Goal: Information Seeking & Learning: Learn about a topic

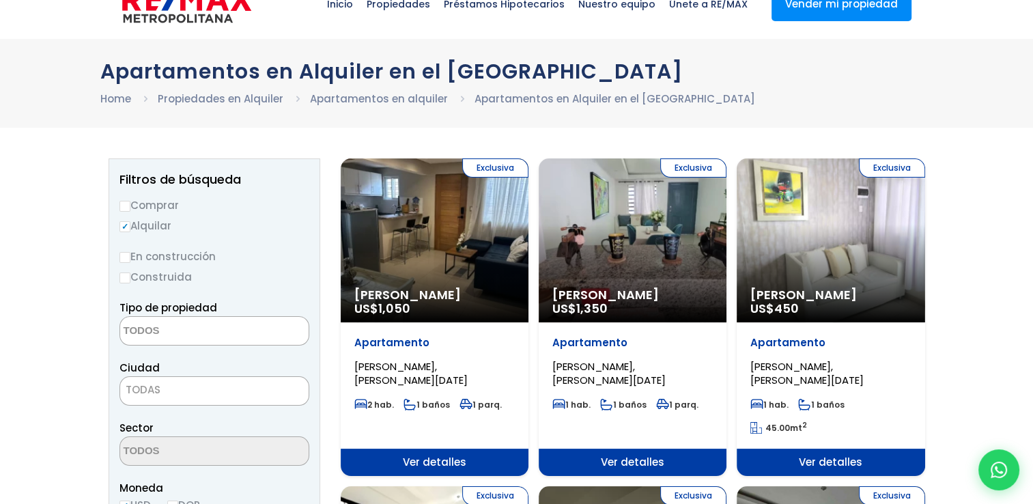
scroll to position [68, 0]
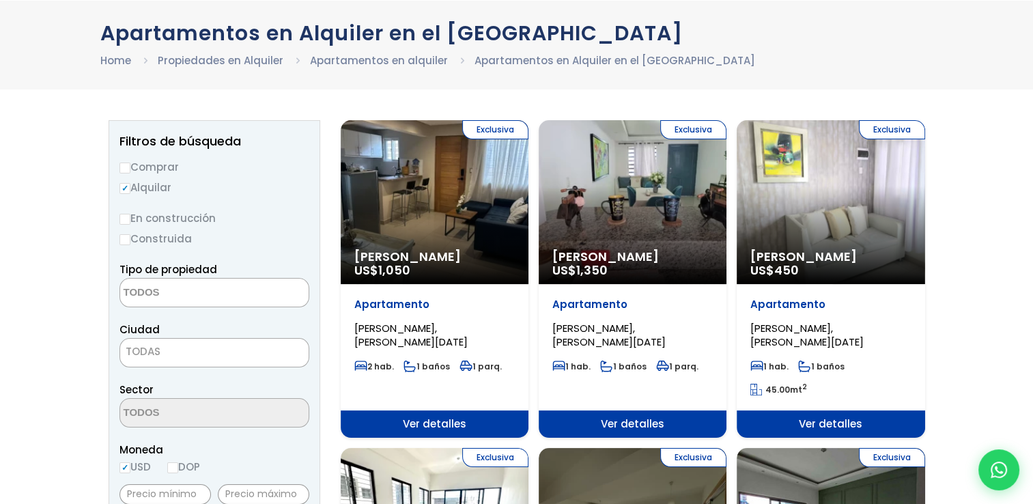
click at [224, 294] on textarea "Search" at bounding box center [186, 293] width 132 height 29
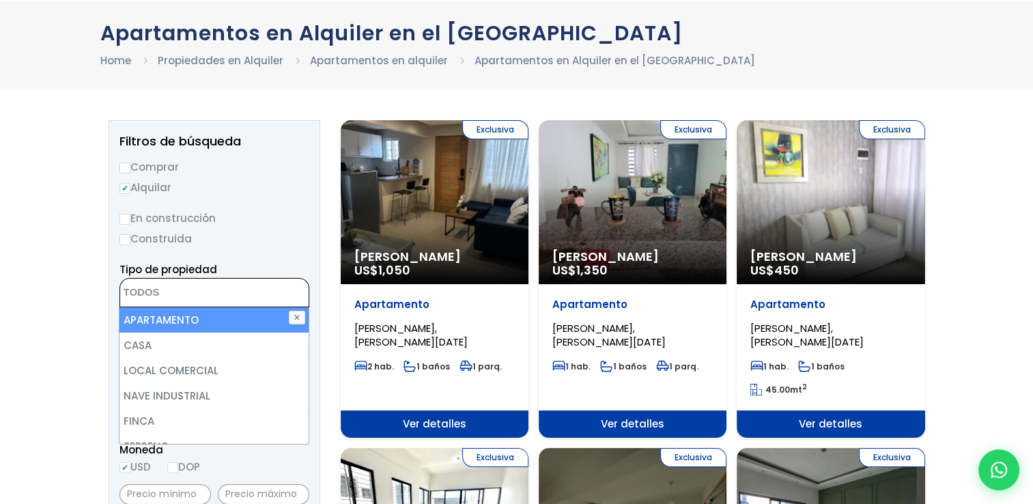
click at [199, 324] on li "APARTAMENTO" at bounding box center [213, 319] width 188 height 25
select select "apartment"
click at [287, 261] on div "Tipo de propiedad APARTAMENTO CASA LOCAL COMERCIAL NAVE INDUSTRIAL FINCA TERREN…" at bounding box center [214, 284] width 190 height 46
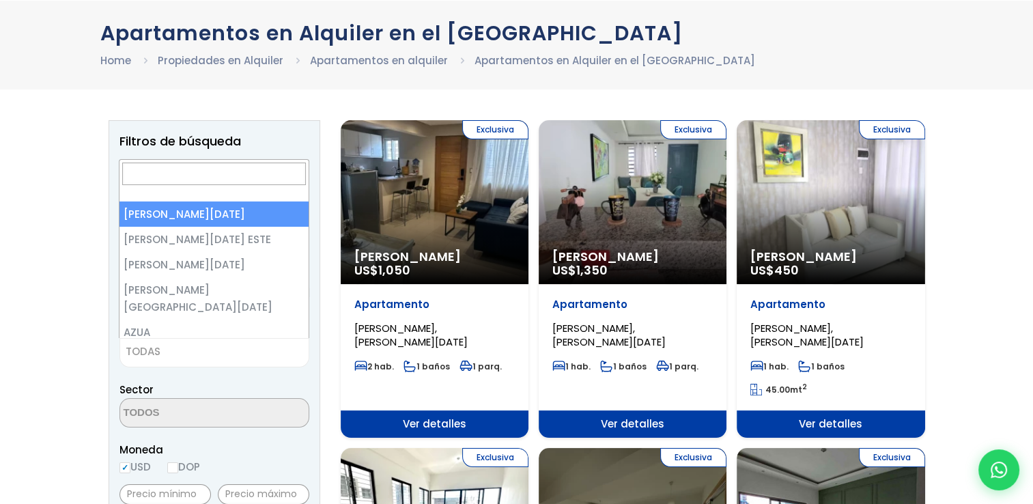
click at [259, 351] on span "TODAS" at bounding box center [214, 351] width 188 height 19
select select "1"
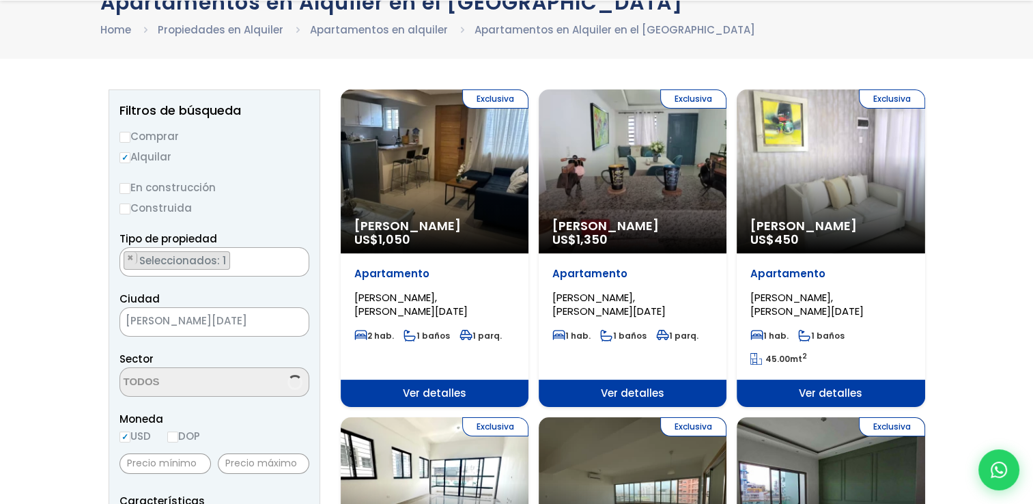
scroll to position [205, 0]
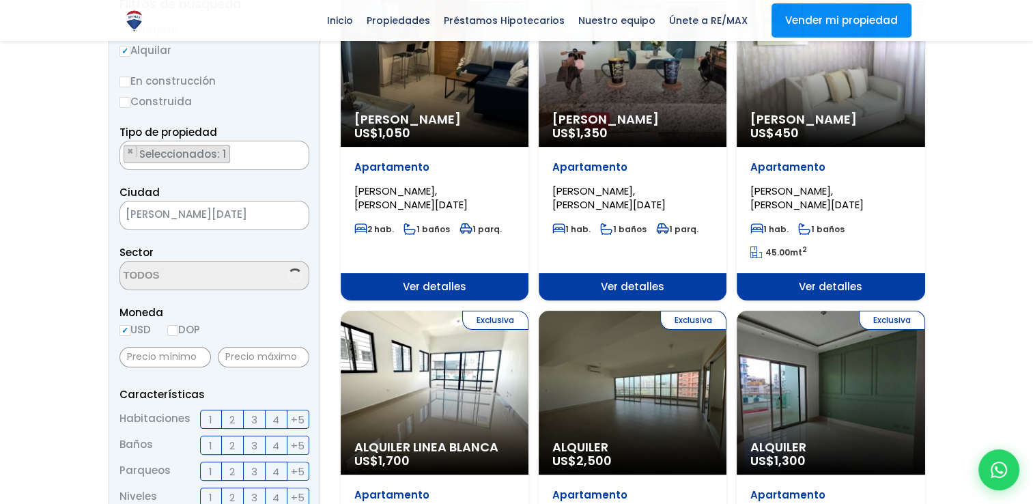
click at [252, 274] on span at bounding box center [214, 275] width 190 height 29
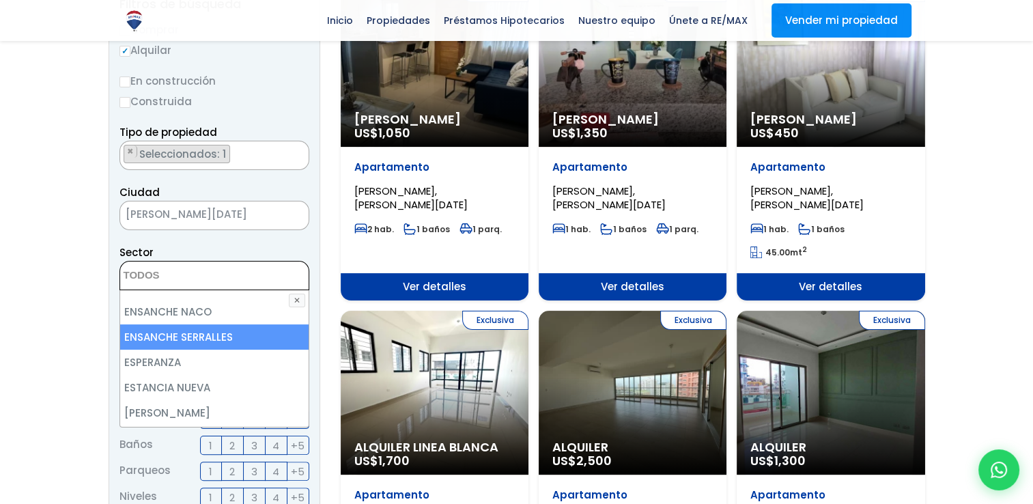
scroll to position [2116, 0]
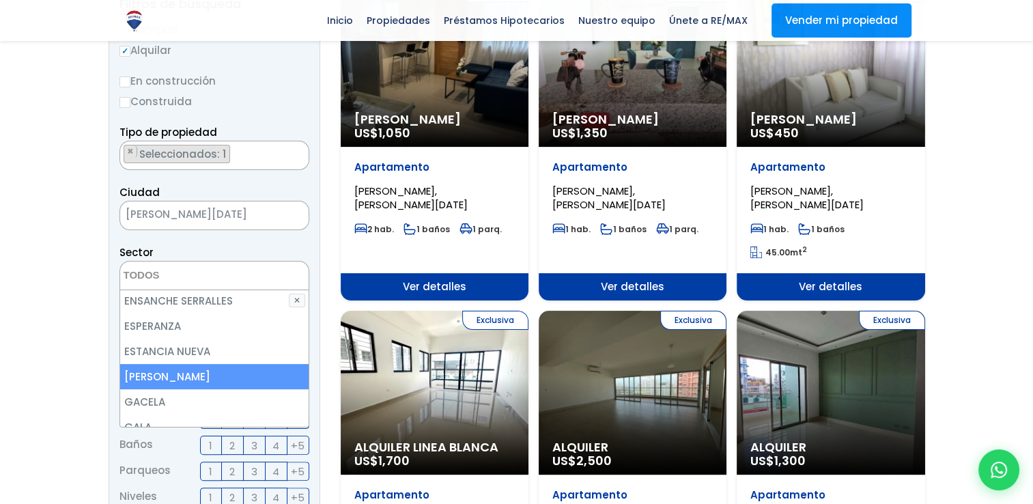
click at [220, 364] on li "EVARISTO MORALES" at bounding box center [214, 376] width 188 height 25
select select "155"
click at [209, 364] on li "EVARISTO MORALES" at bounding box center [214, 376] width 188 height 25
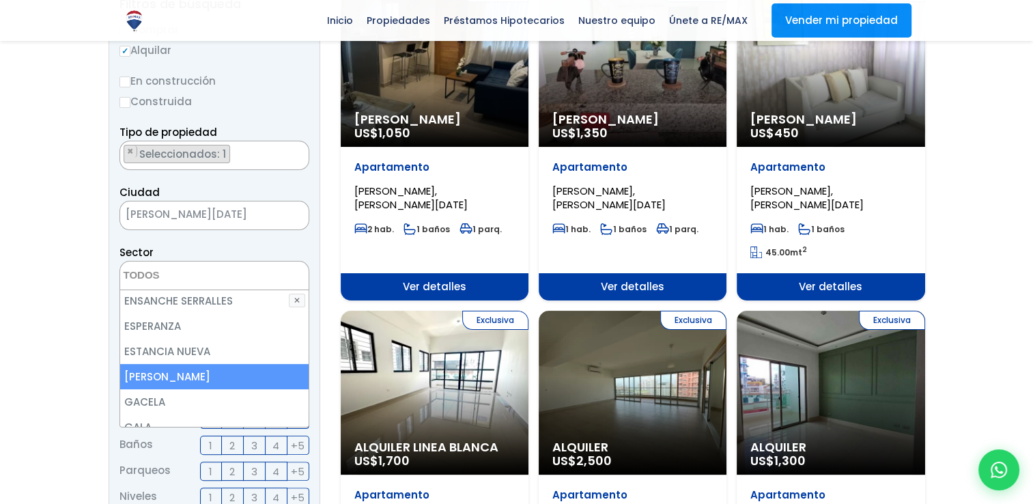
select select "155"
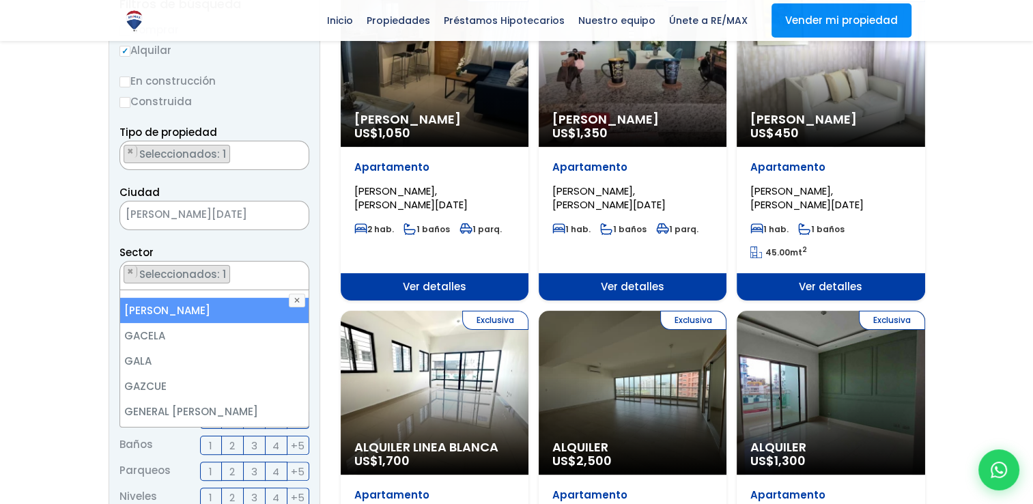
scroll to position [2184, 0]
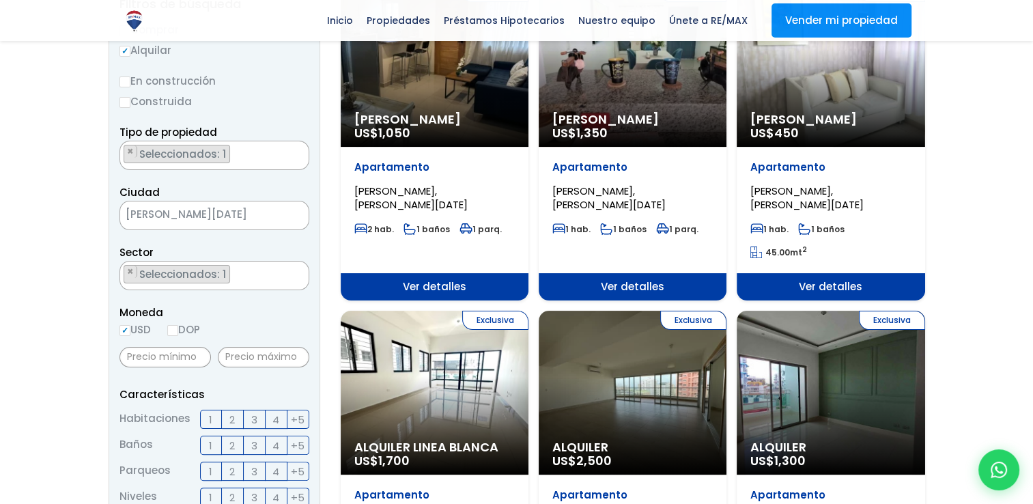
click at [272, 356] on input "text" at bounding box center [263, 357] width 91 height 20
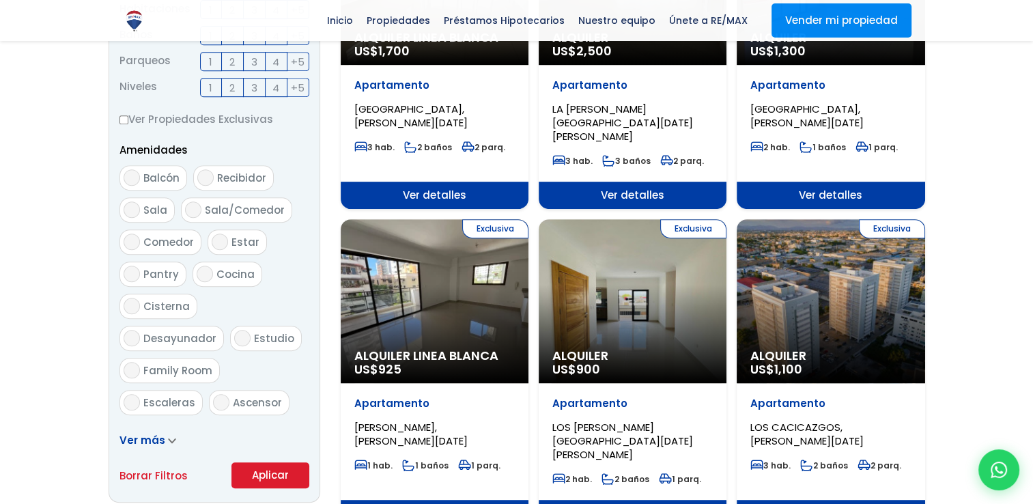
scroll to position [819, 0]
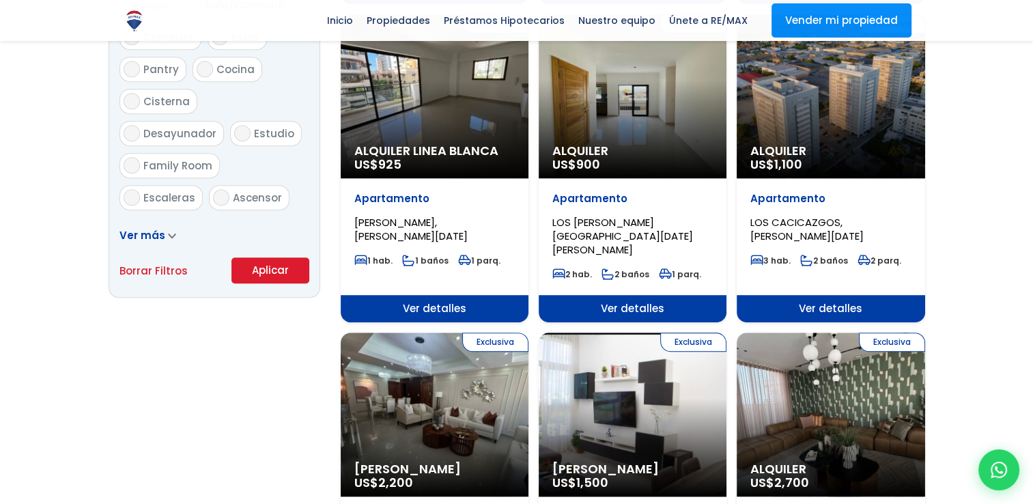
type input "1,400"
click at [268, 276] on button "Aplicar" at bounding box center [270, 270] width 78 height 26
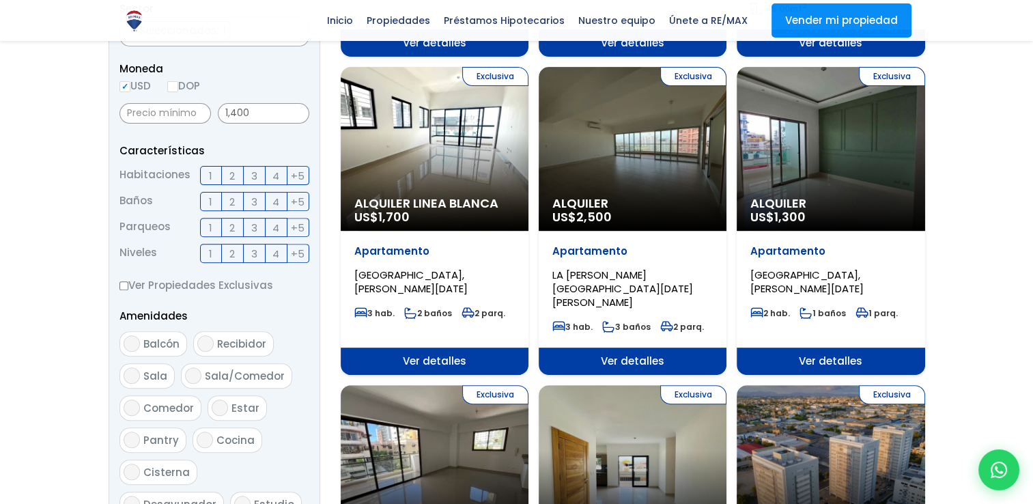
scroll to position [410, 0]
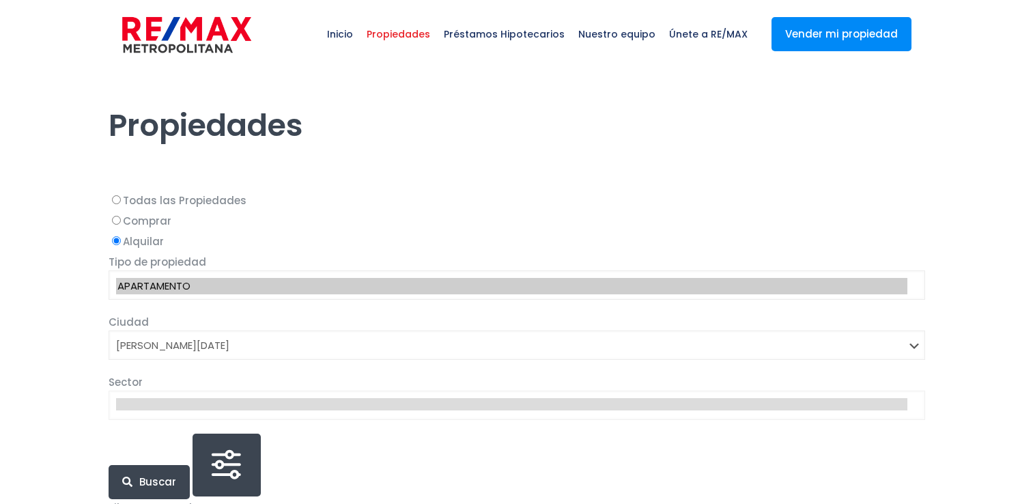
select select "1"
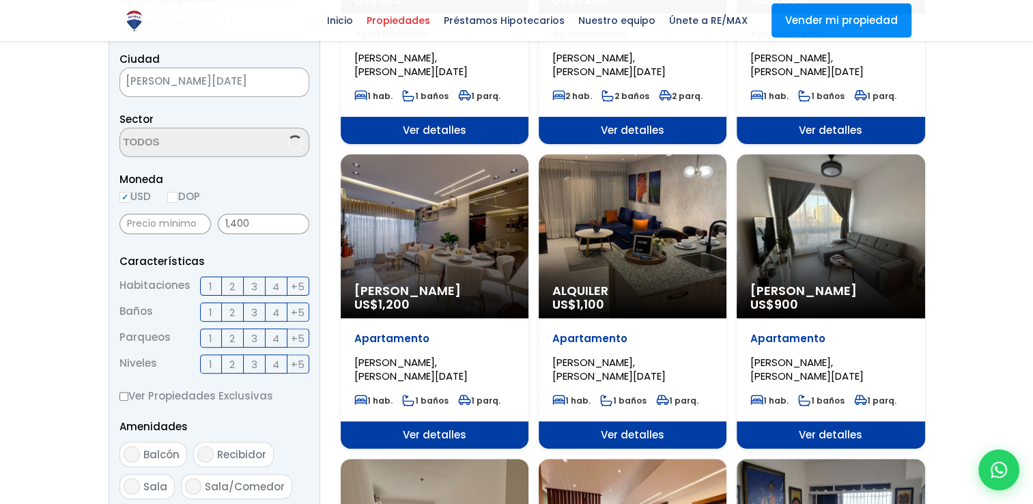
scroll to position [1330, 0]
select select "155"
click at [228, 286] on label "2" at bounding box center [233, 285] width 22 height 19
click at [0, 0] on input "2" at bounding box center [0, 0] width 0 height 0
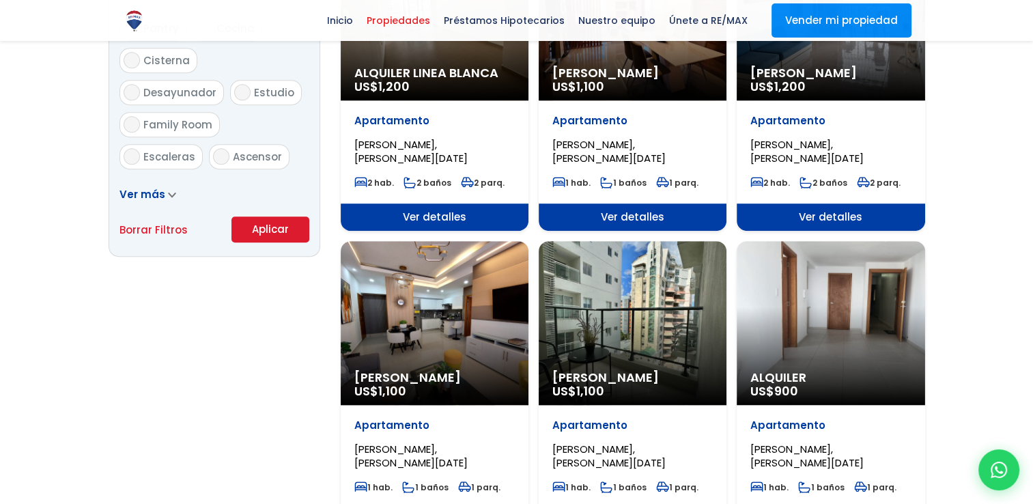
scroll to position [887, 0]
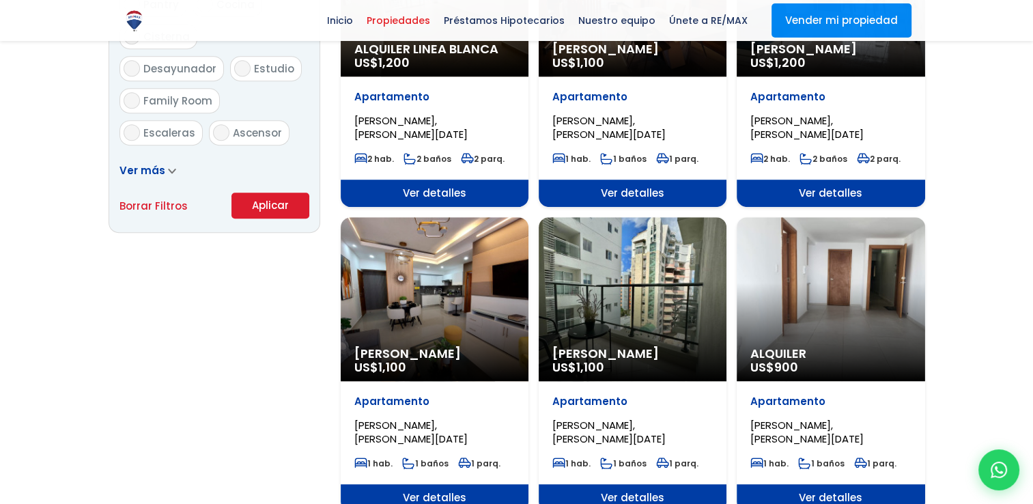
click at [285, 203] on button "Aplicar" at bounding box center [270, 205] width 78 height 26
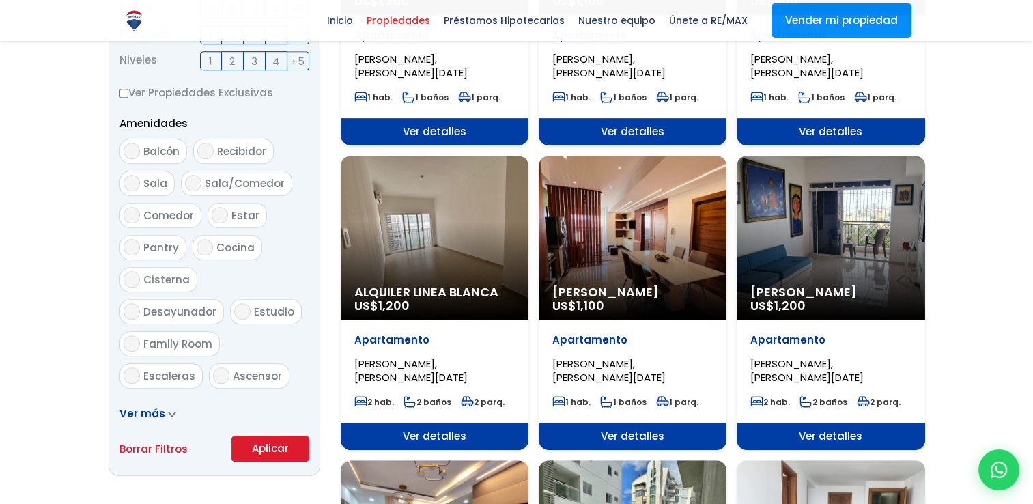
scroll to position [546, 0]
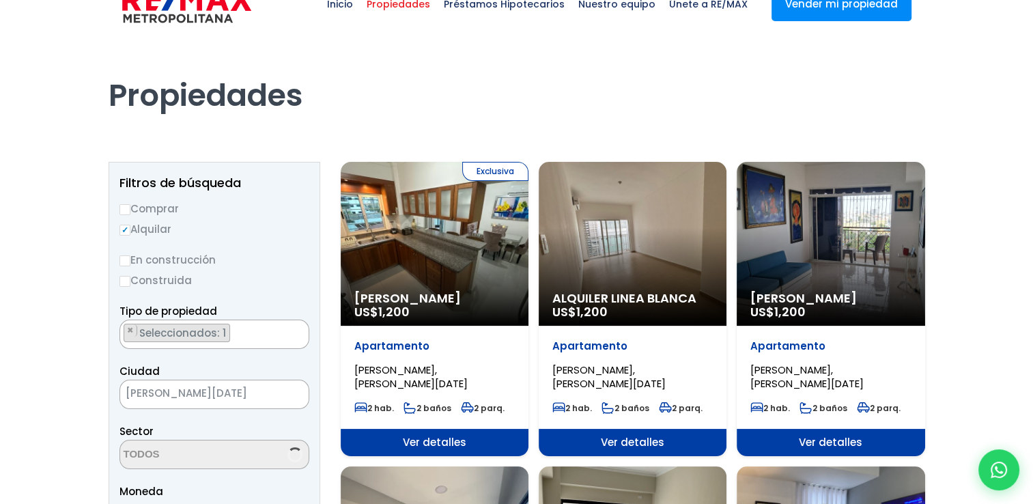
scroll to position [68, 0]
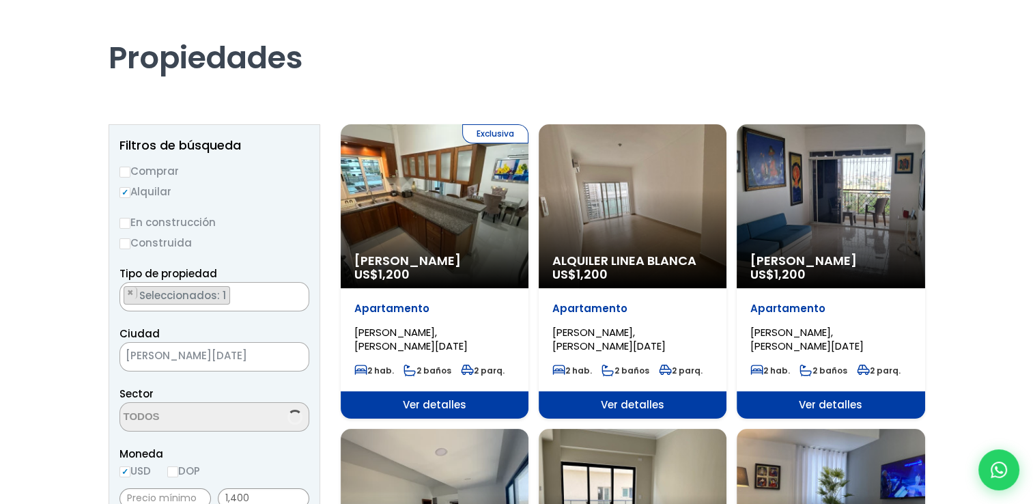
select select "155"
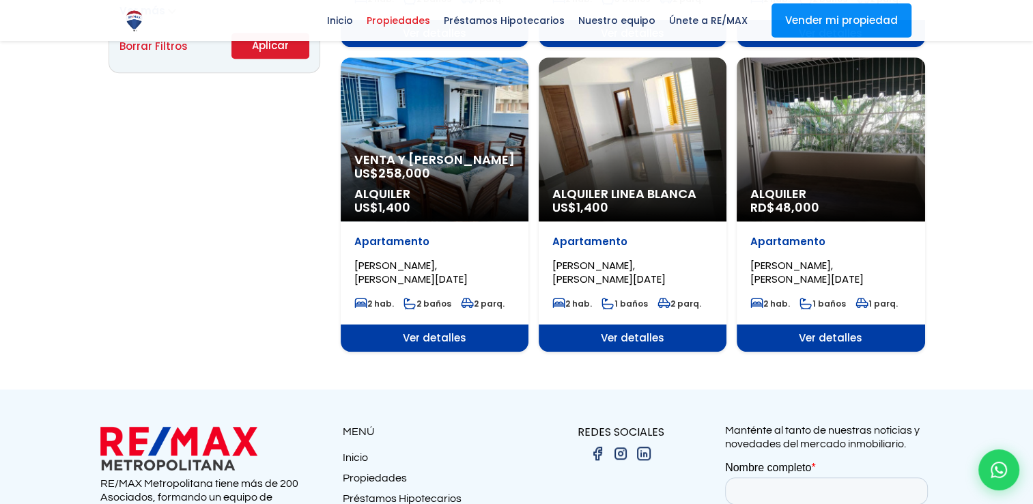
scroll to position [1042, 0]
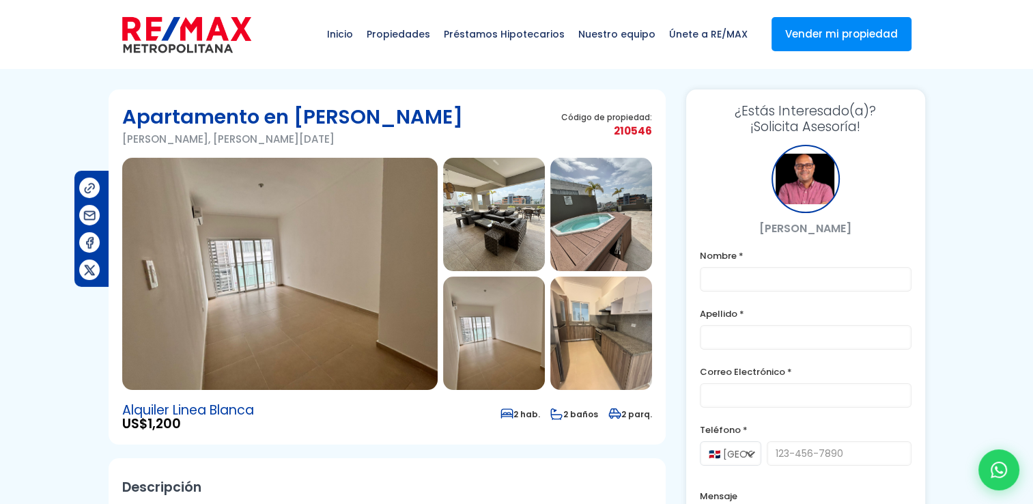
click at [404, 264] on img at bounding box center [279, 274] width 315 height 232
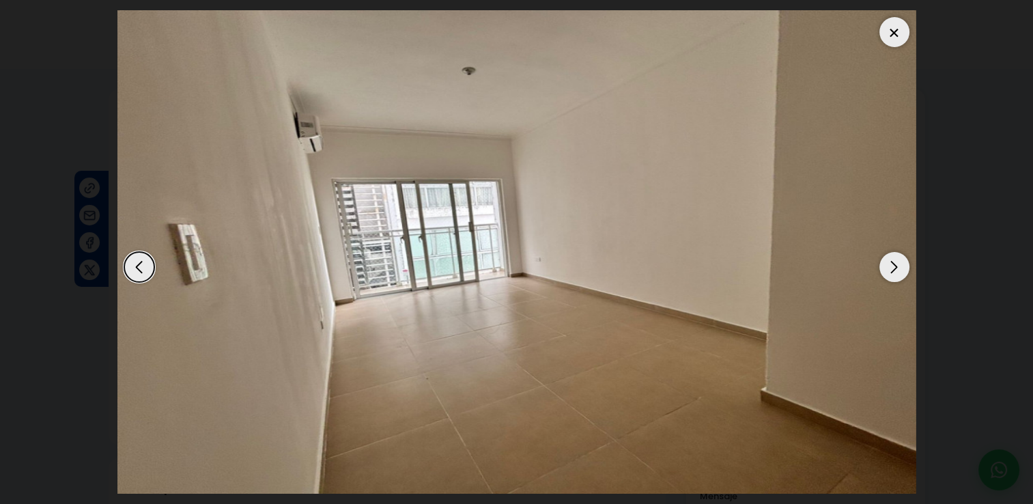
click at [404, 264] on img "1 / 5" at bounding box center [516, 251] width 799 height 483
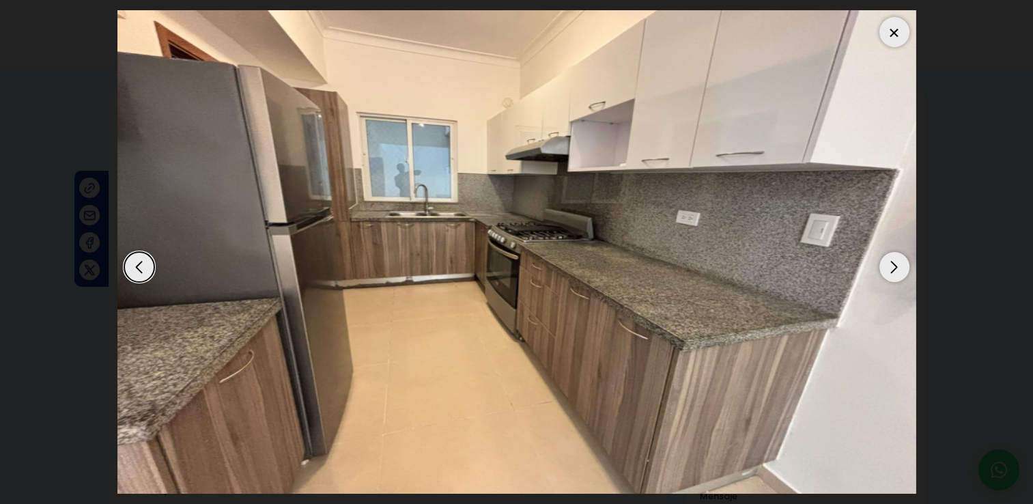
click at [894, 272] on div "Next slide" at bounding box center [894, 267] width 30 height 30
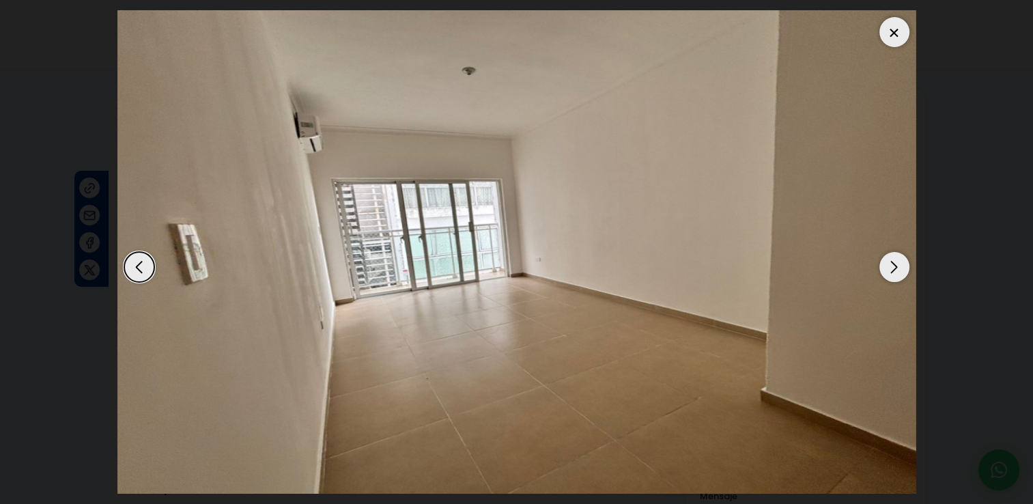
click at [894, 272] on div "Next slide" at bounding box center [894, 267] width 30 height 30
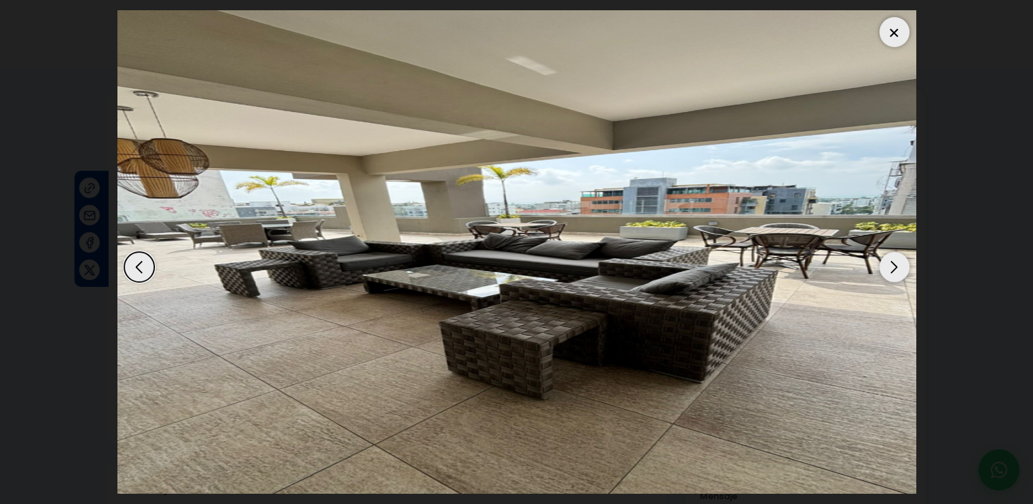
click at [894, 272] on div "Next slide" at bounding box center [894, 267] width 30 height 30
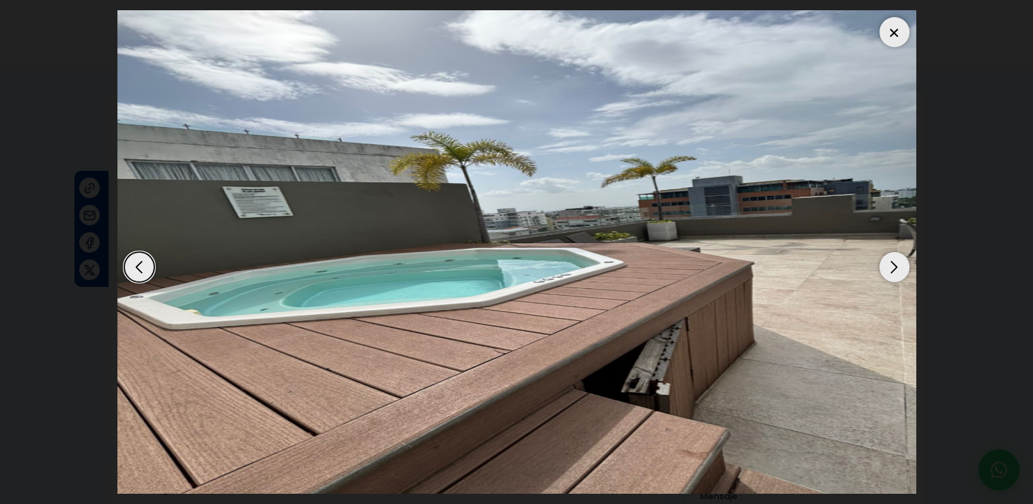
click at [894, 272] on div "Next slide" at bounding box center [894, 267] width 30 height 30
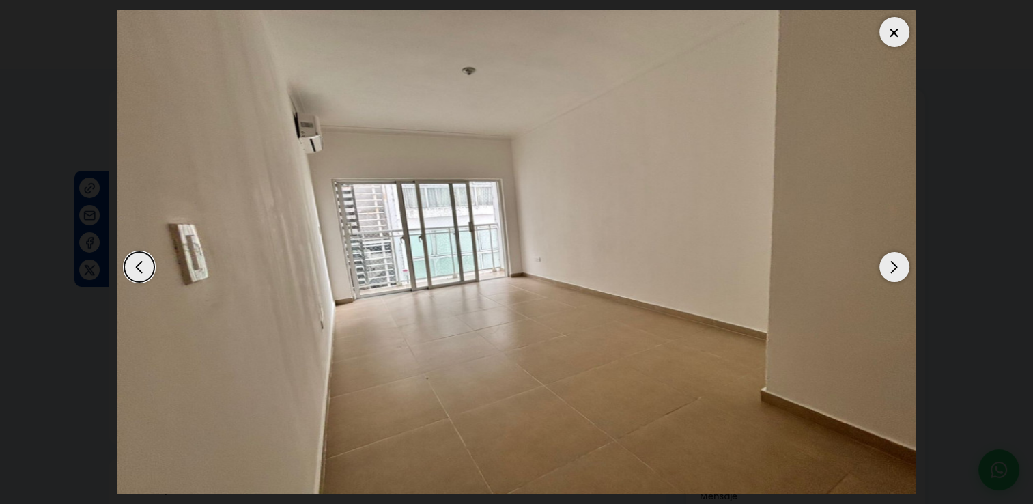
click at [894, 272] on div "Next slide" at bounding box center [894, 267] width 30 height 30
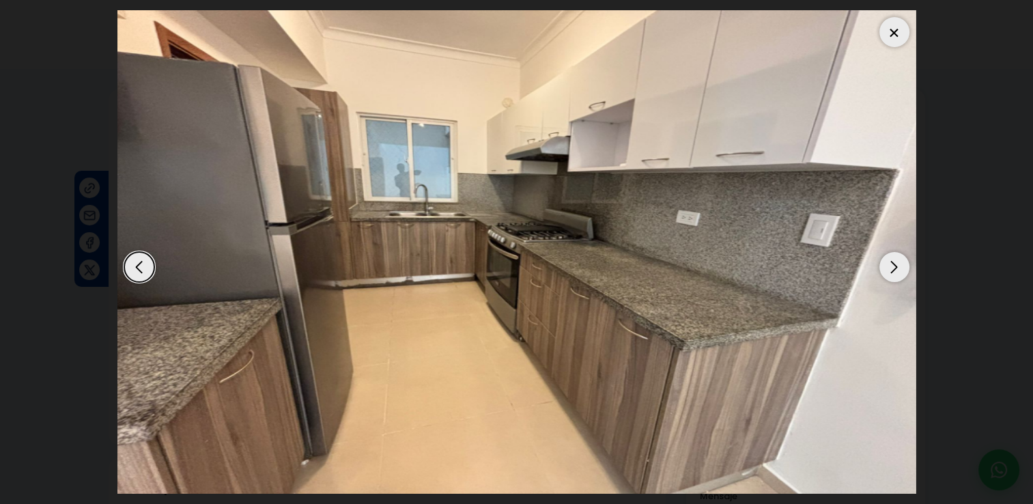
click at [894, 272] on div "Next slide" at bounding box center [894, 267] width 30 height 30
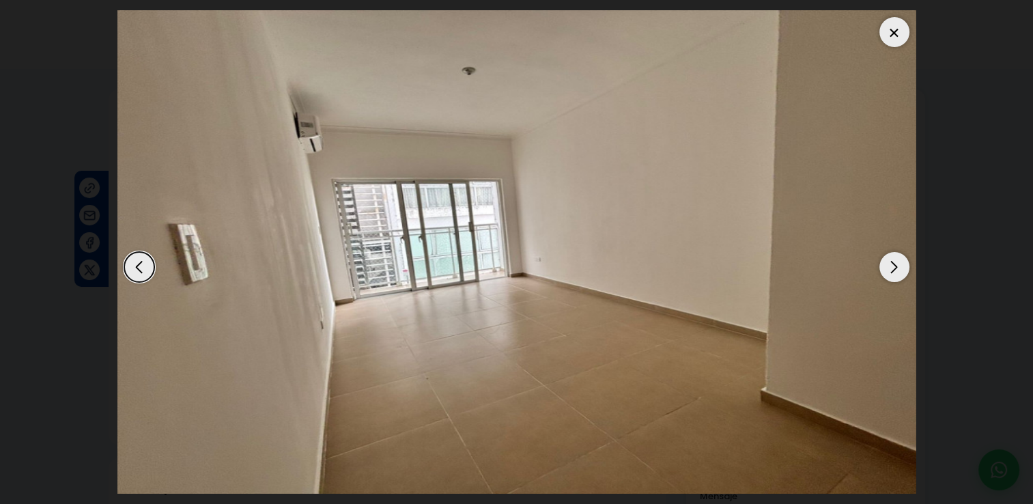
click at [894, 272] on div "Next slide" at bounding box center [894, 267] width 30 height 30
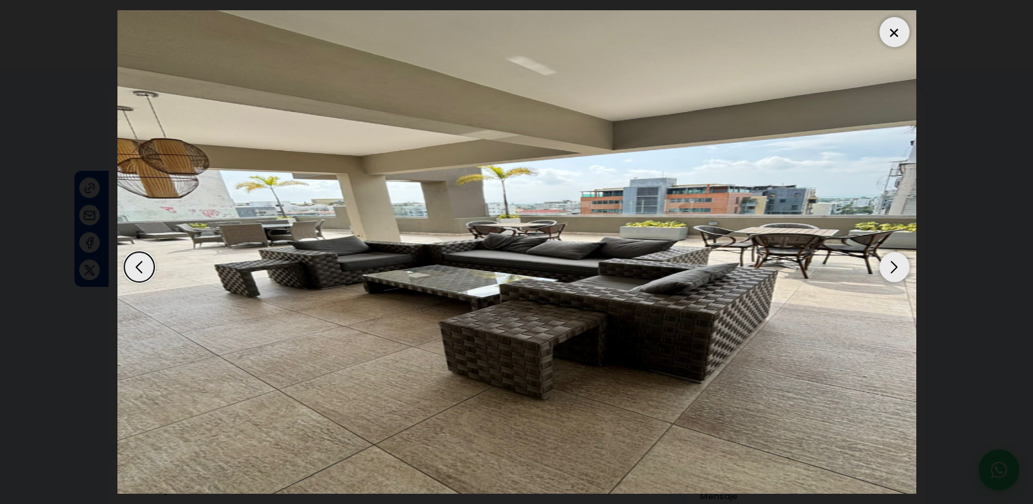
click at [895, 31] on div at bounding box center [894, 32] width 30 height 30
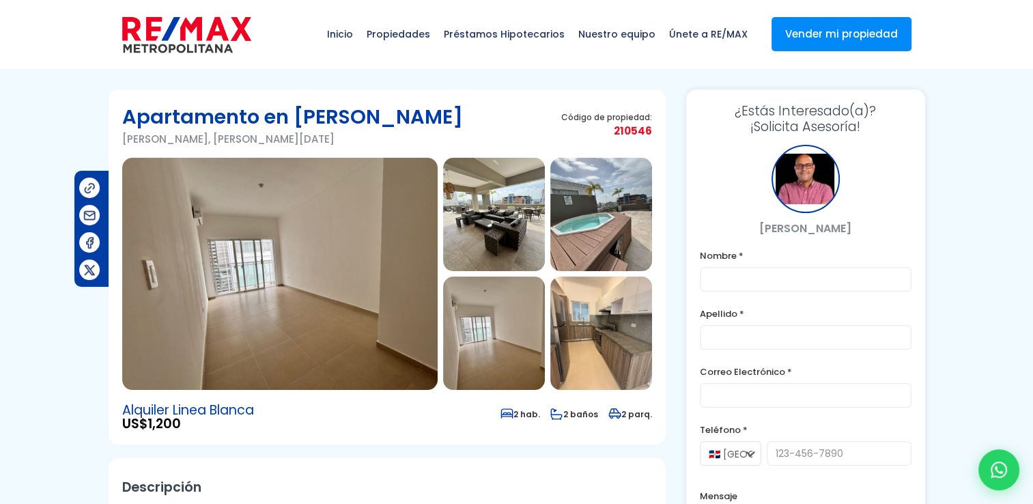
click at [350, 216] on img at bounding box center [279, 274] width 315 height 232
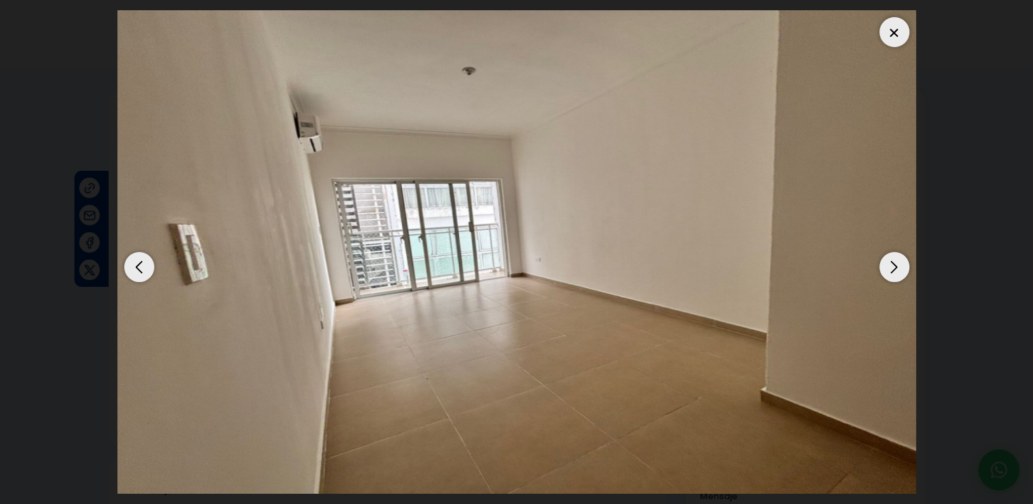
click at [890, 264] on div "Next slide" at bounding box center [894, 267] width 30 height 30
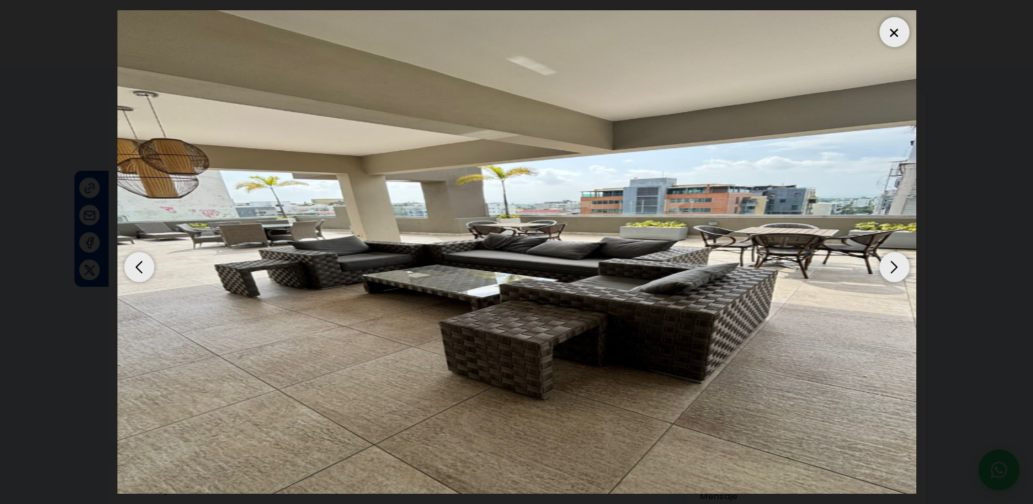
click at [890, 264] on div "Next slide" at bounding box center [894, 267] width 30 height 30
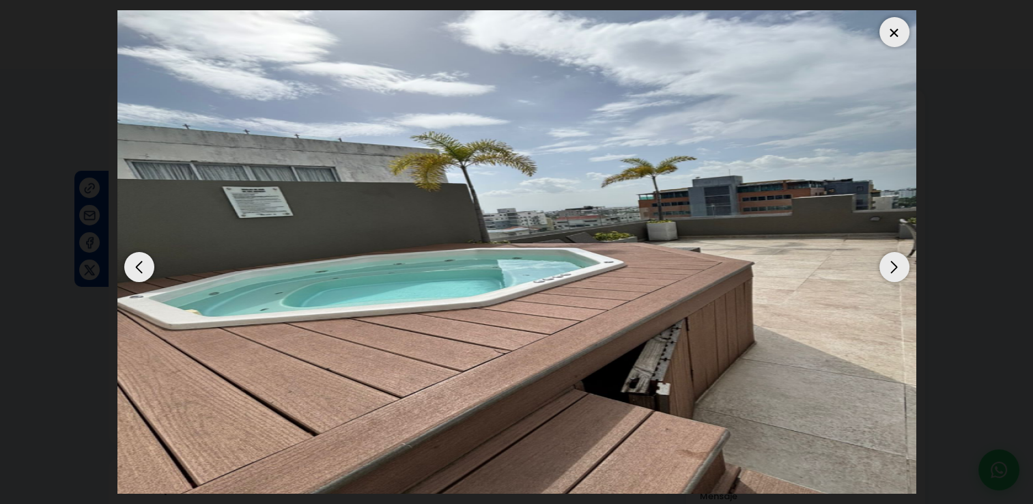
click at [890, 264] on div "Next slide" at bounding box center [894, 267] width 30 height 30
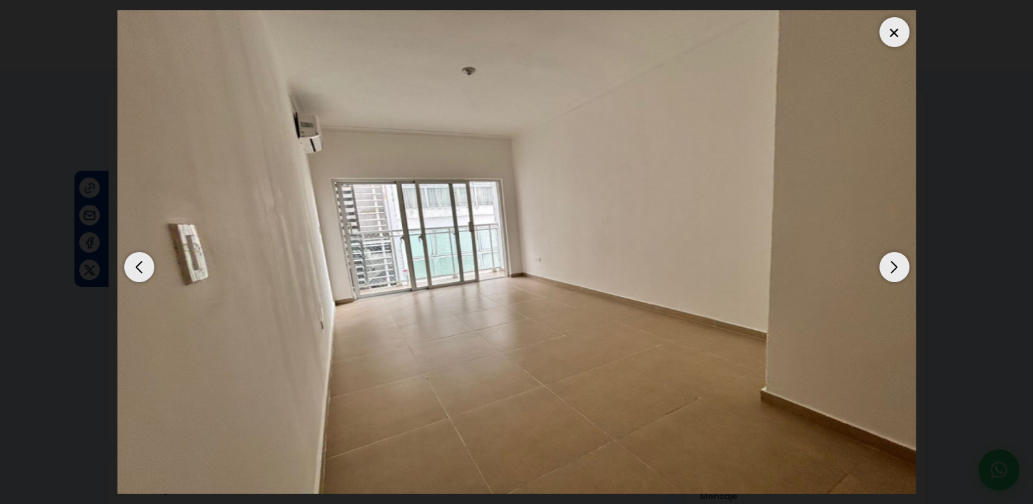
click at [890, 264] on div "Next slide" at bounding box center [894, 267] width 30 height 30
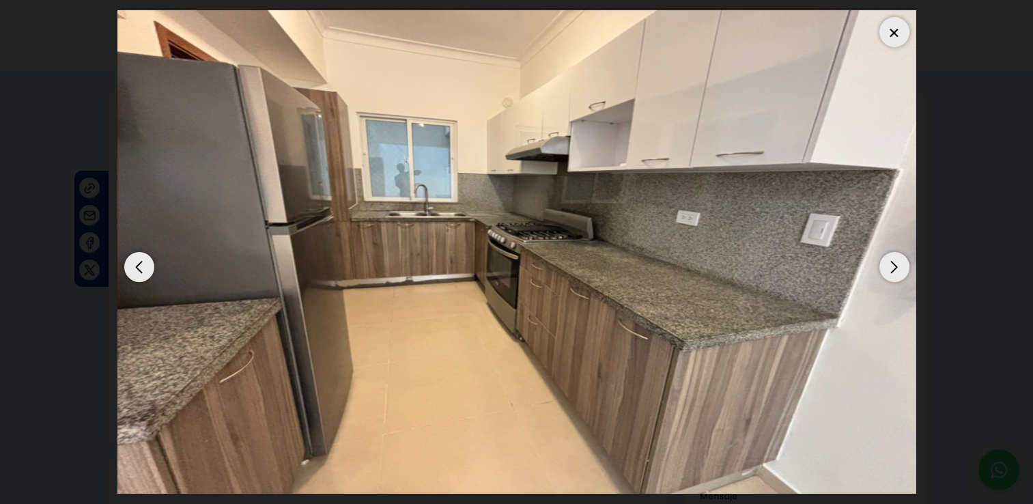
click at [884, 268] on div "Next slide" at bounding box center [894, 267] width 30 height 30
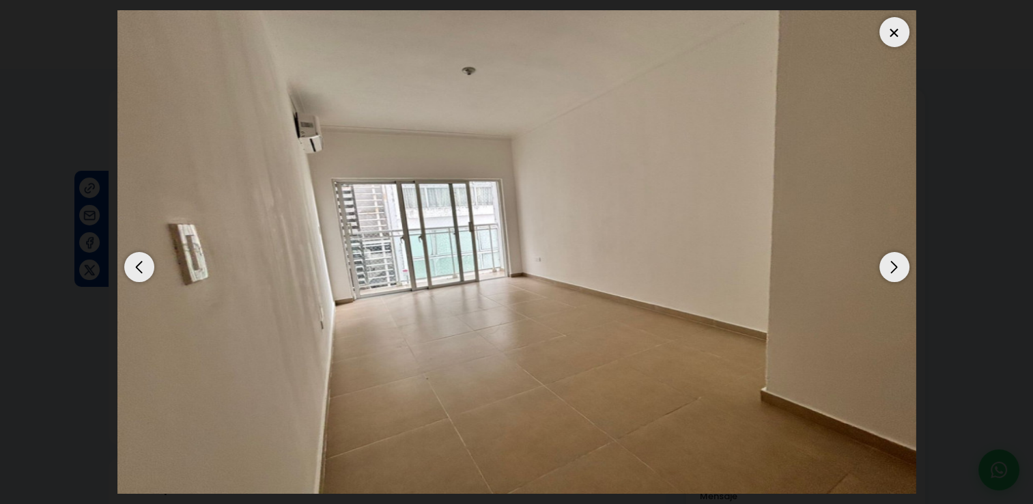
click at [898, 23] on div at bounding box center [894, 32] width 30 height 30
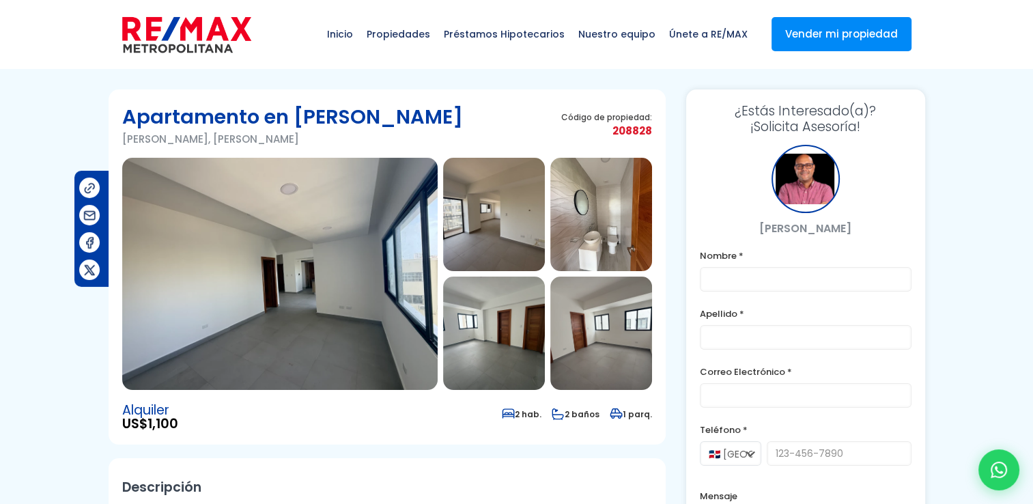
click at [273, 318] on img at bounding box center [279, 274] width 315 height 232
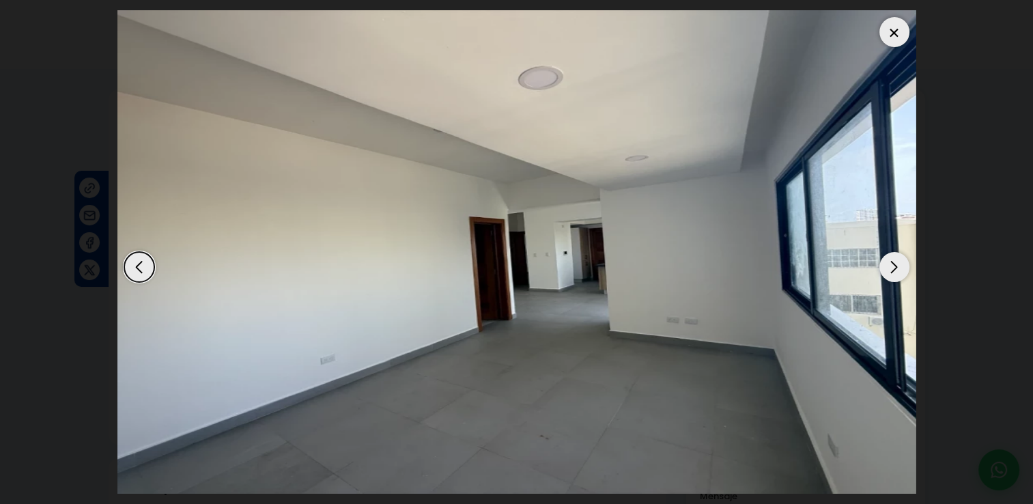
click at [884, 269] on div "Next slide" at bounding box center [894, 267] width 30 height 30
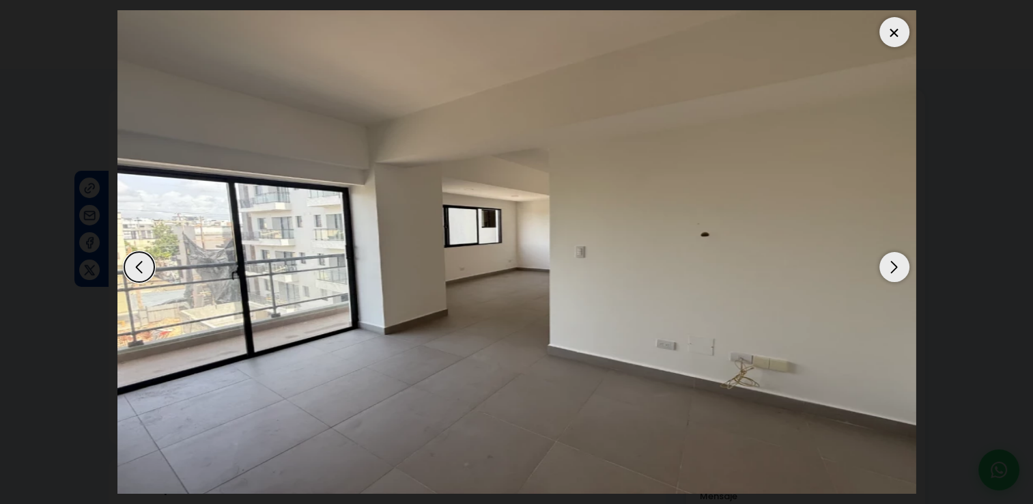
click at [884, 269] on div "Next slide" at bounding box center [894, 267] width 30 height 30
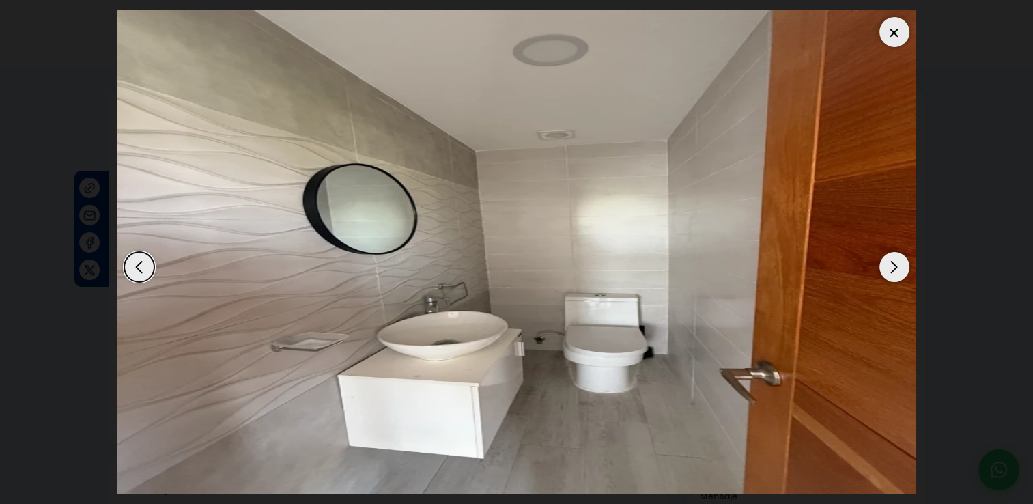
click at [884, 269] on div "Next slide" at bounding box center [894, 267] width 30 height 30
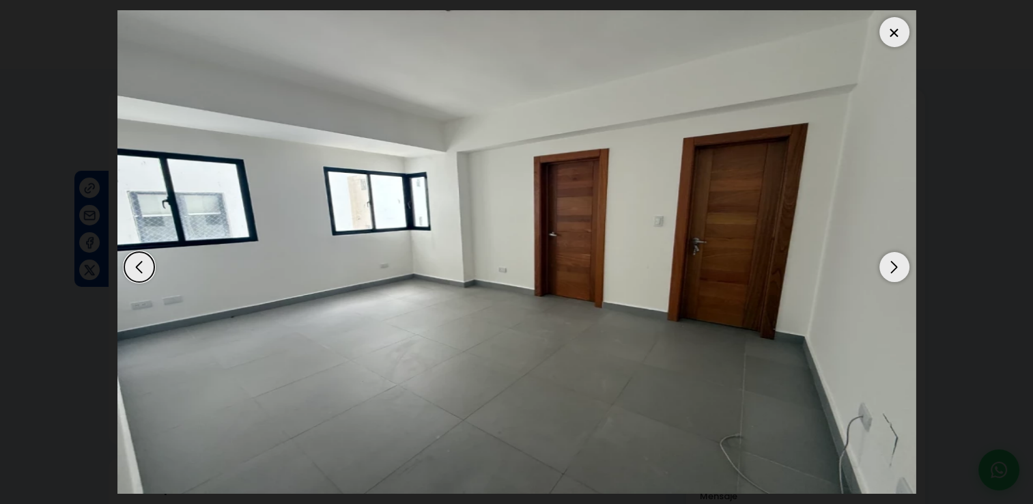
click at [884, 269] on div "Next slide" at bounding box center [894, 267] width 30 height 30
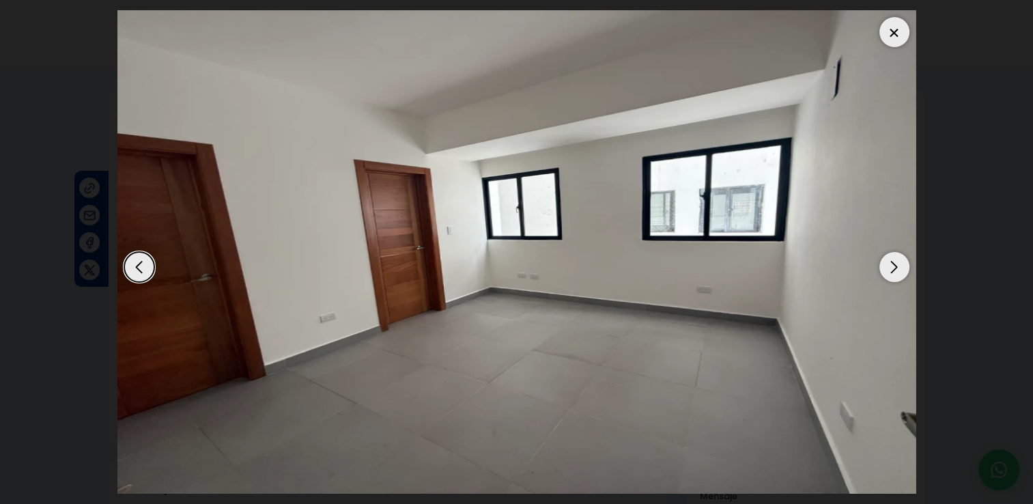
click at [884, 269] on div "Next slide" at bounding box center [894, 267] width 30 height 30
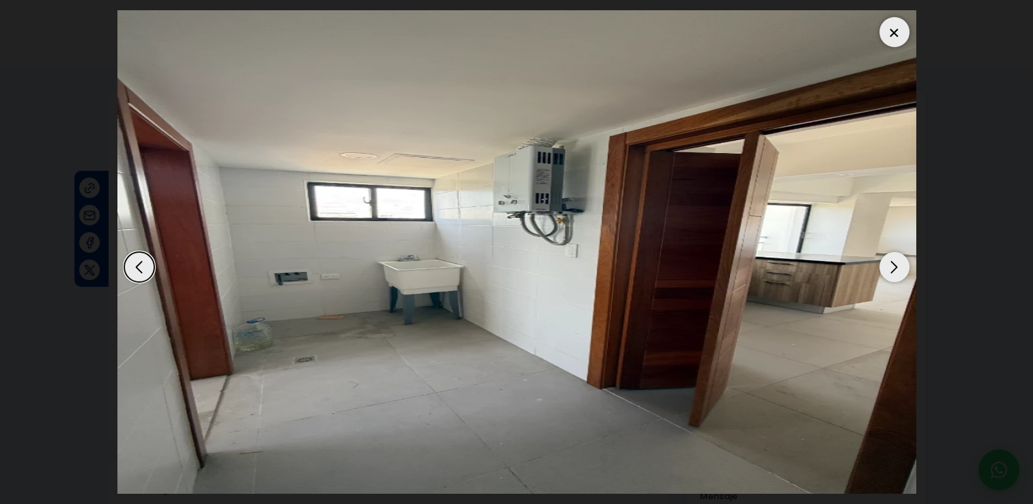
click at [884, 269] on div "Next slide" at bounding box center [894, 267] width 30 height 30
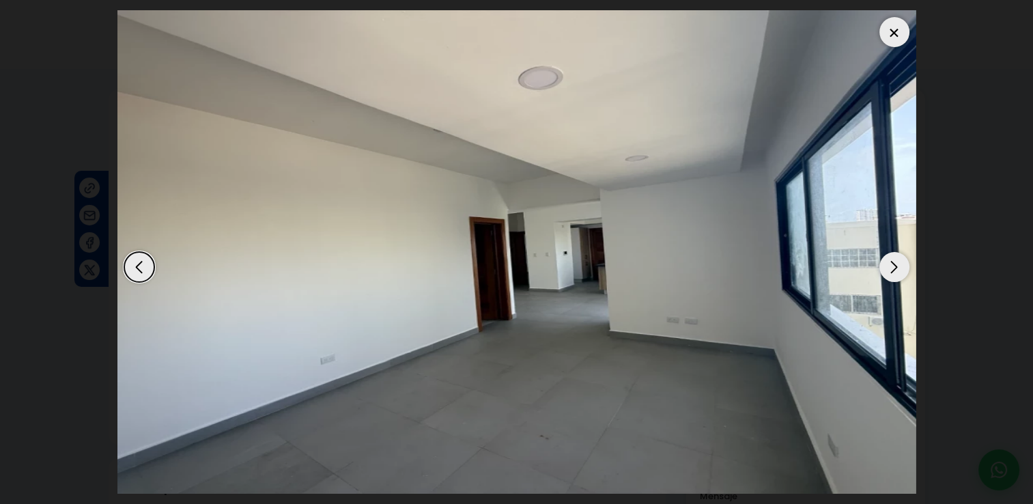
click at [884, 269] on div "Next slide" at bounding box center [894, 267] width 30 height 30
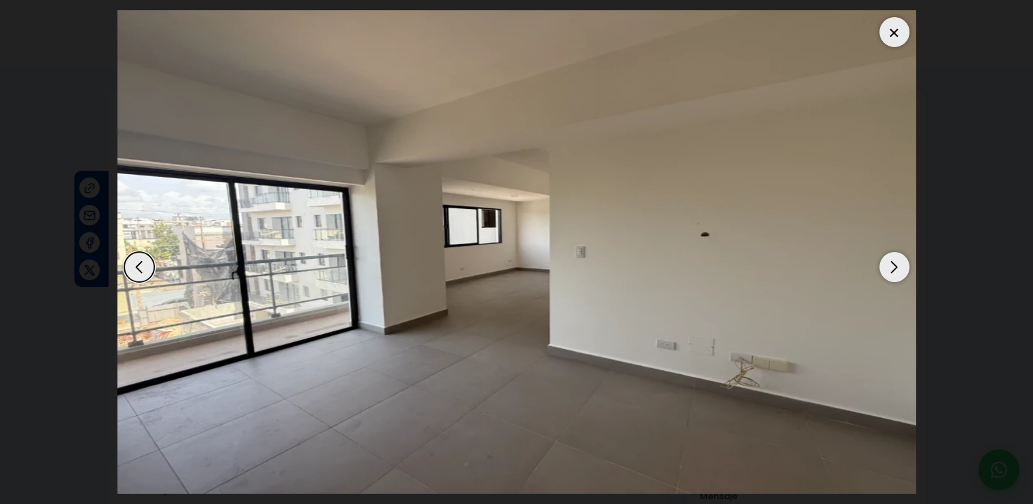
click at [884, 269] on div "Next slide" at bounding box center [894, 267] width 30 height 30
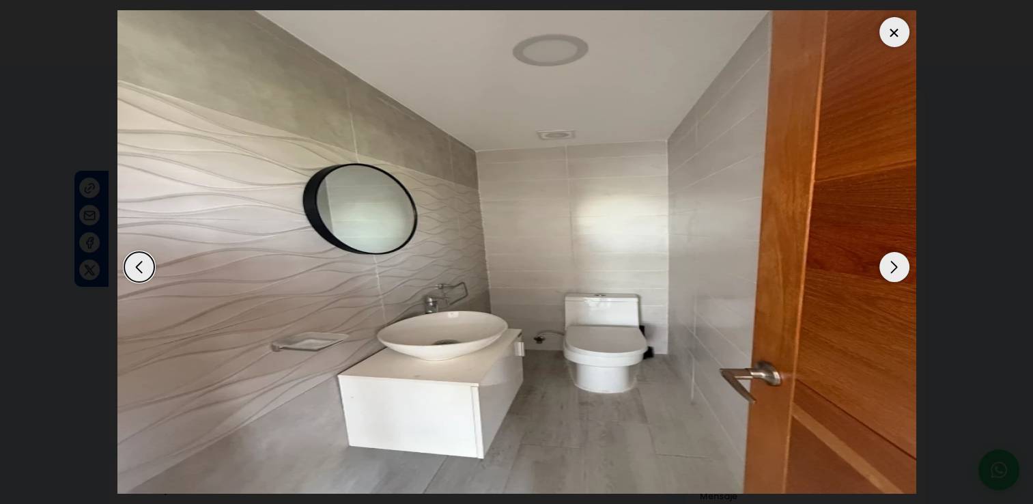
click at [884, 269] on div "Next slide" at bounding box center [894, 267] width 30 height 30
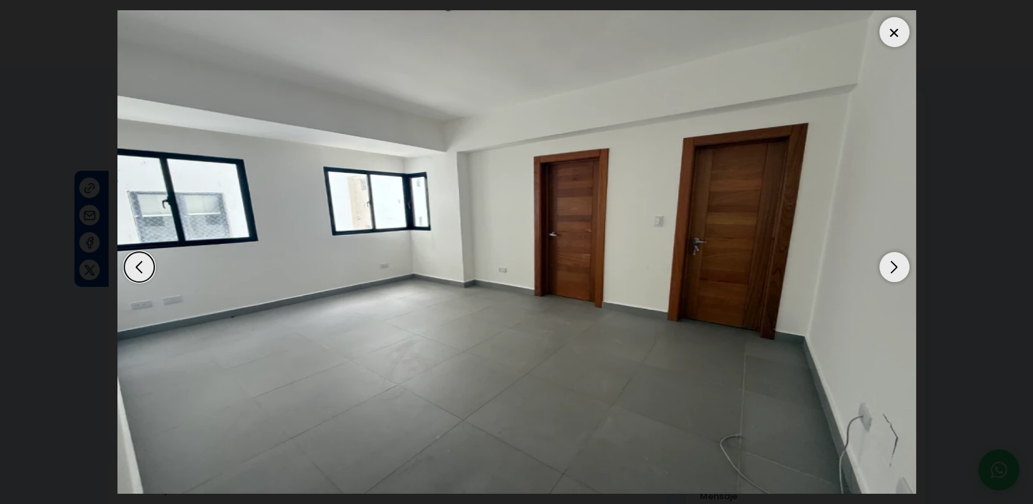
click at [884, 269] on div "Next slide" at bounding box center [894, 267] width 30 height 30
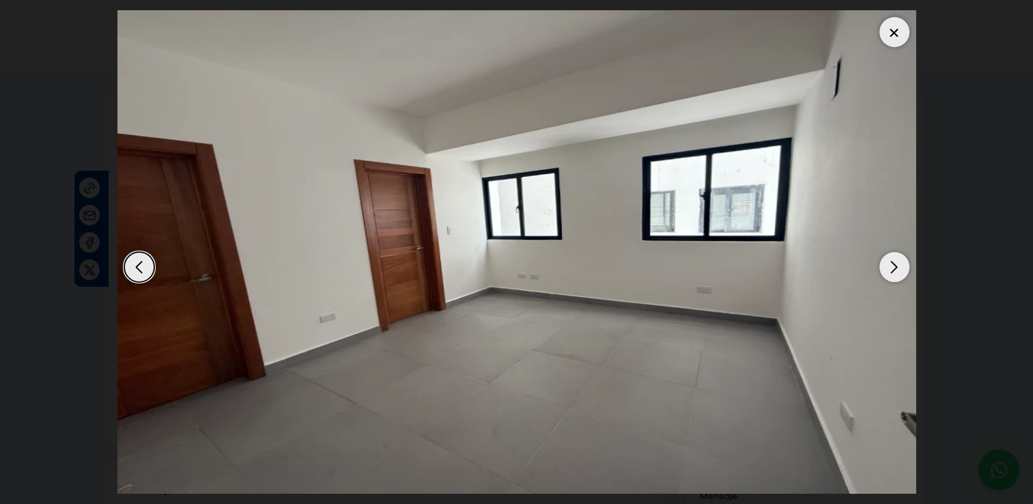
click at [884, 269] on div "Next slide" at bounding box center [894, 267] width 30 height 30
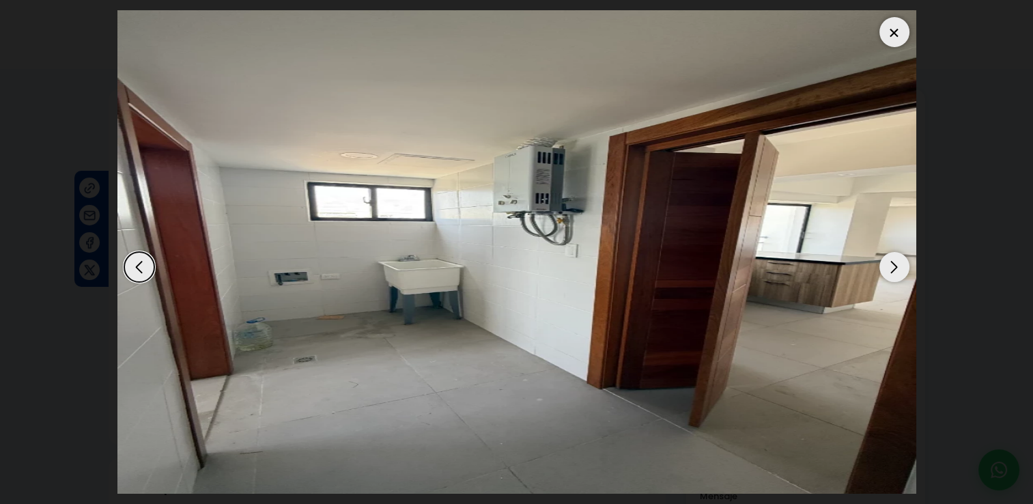
click at [884, 269] on div "Next slide" at bounding box center [894, 267] width 30 height 30
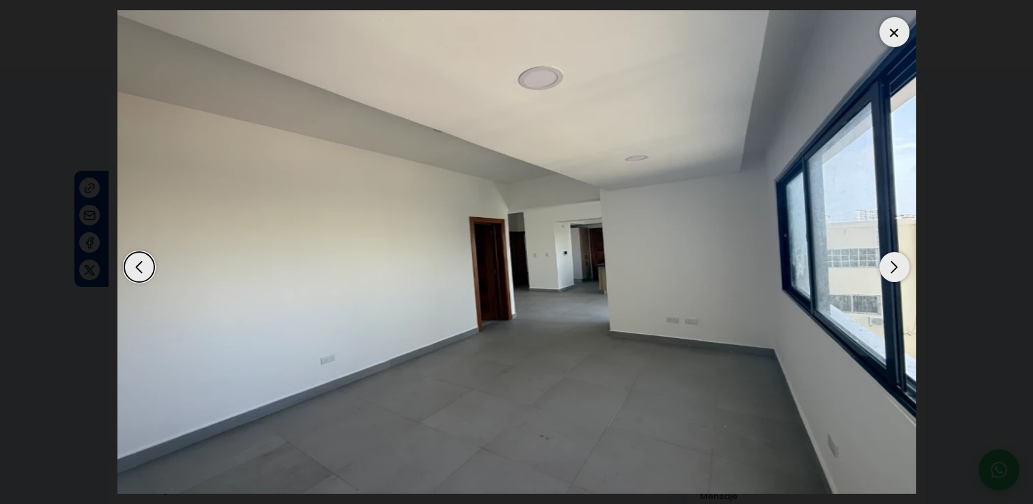
click at [884, 269] on div "Next slide" at bounding box center [894, 267] width 30 height 30
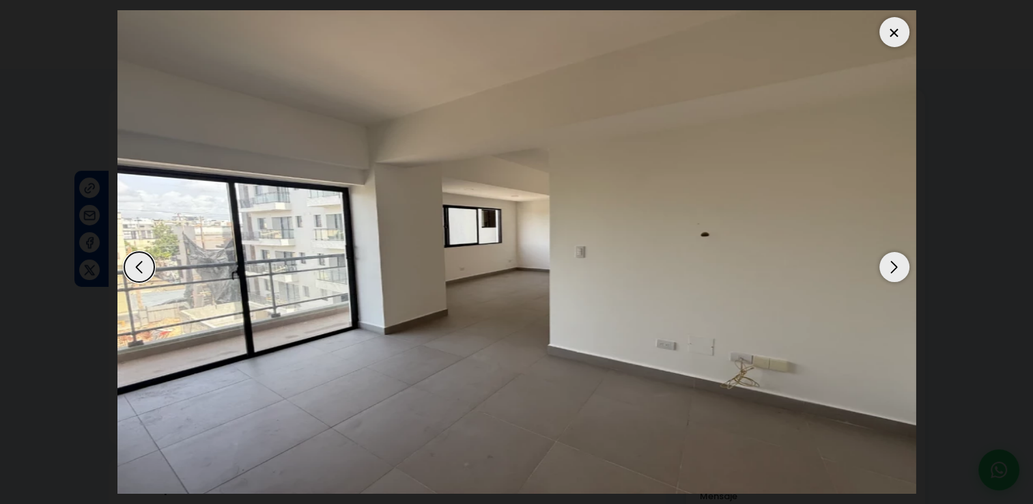
click at [896, 40] on div at bounding box center [894, 32] width 30 height 30
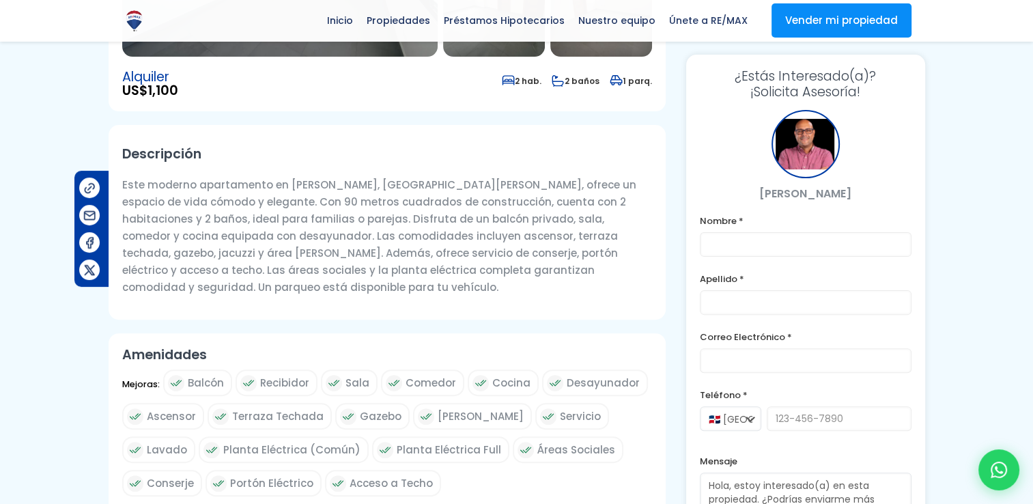
scroll to position [317, 0]
